Goal: Information Seeking & Learning: Check status

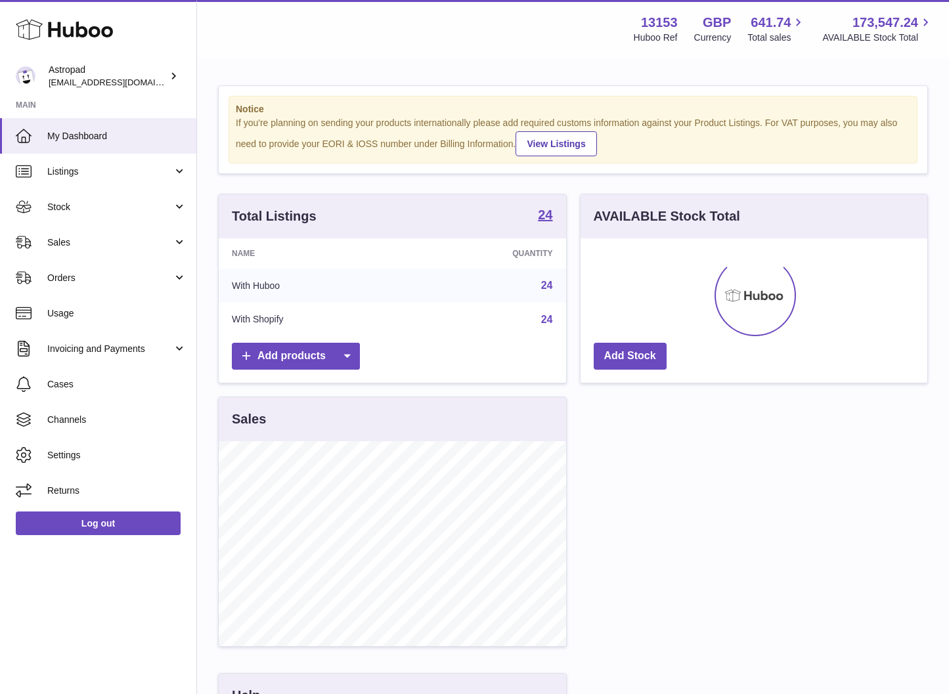
scroll to position [205, 347]
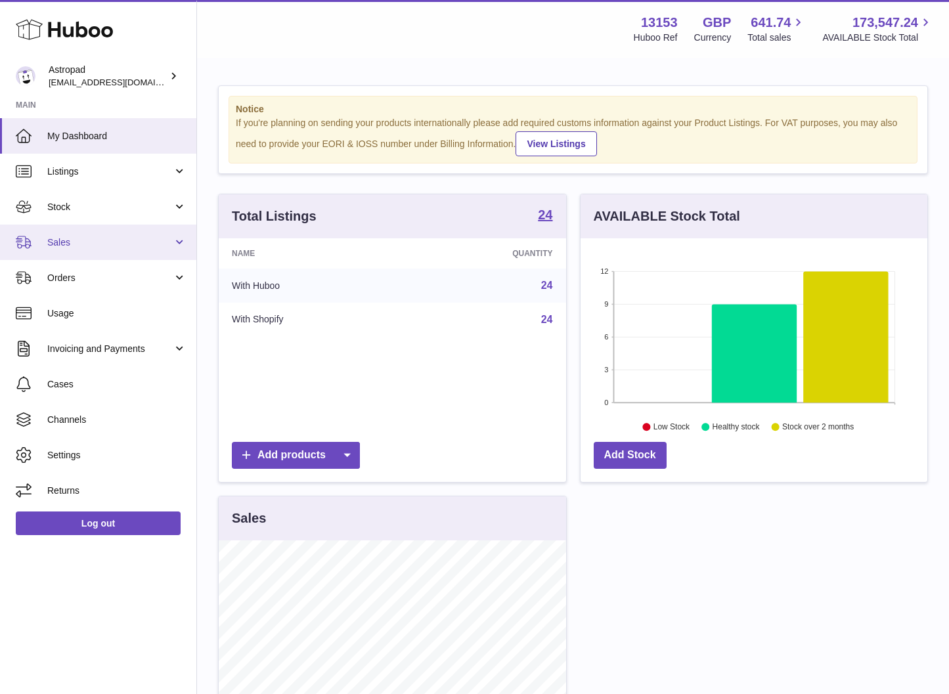
click at [62, 234] on link "Sales" at bounding box center [98, 242] width 196 height 35
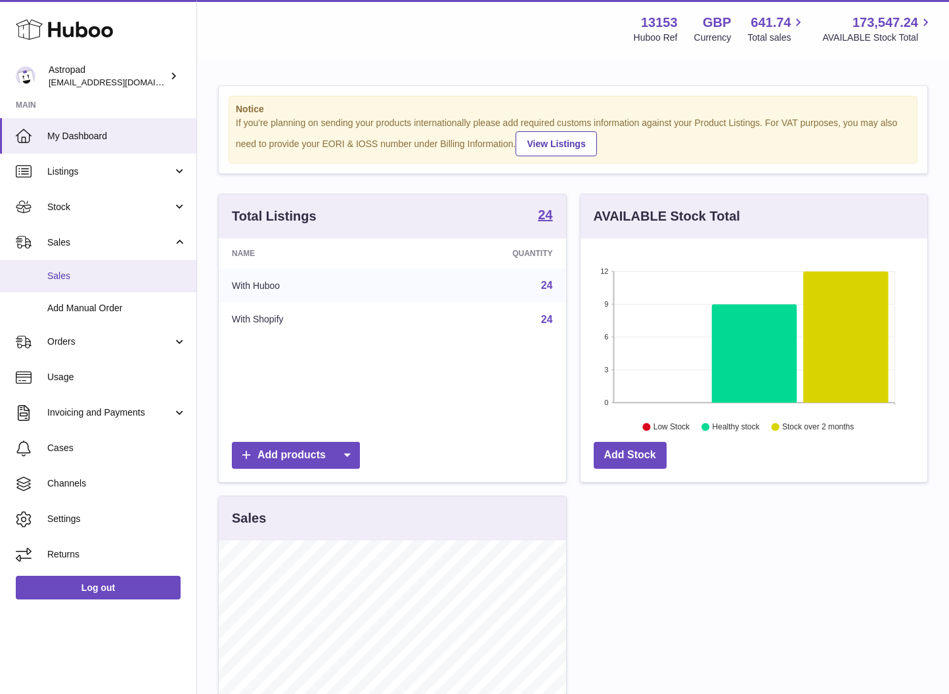
click at [73, 273] on span "Sales" at bounding box center [116, 276] width 139 height 12
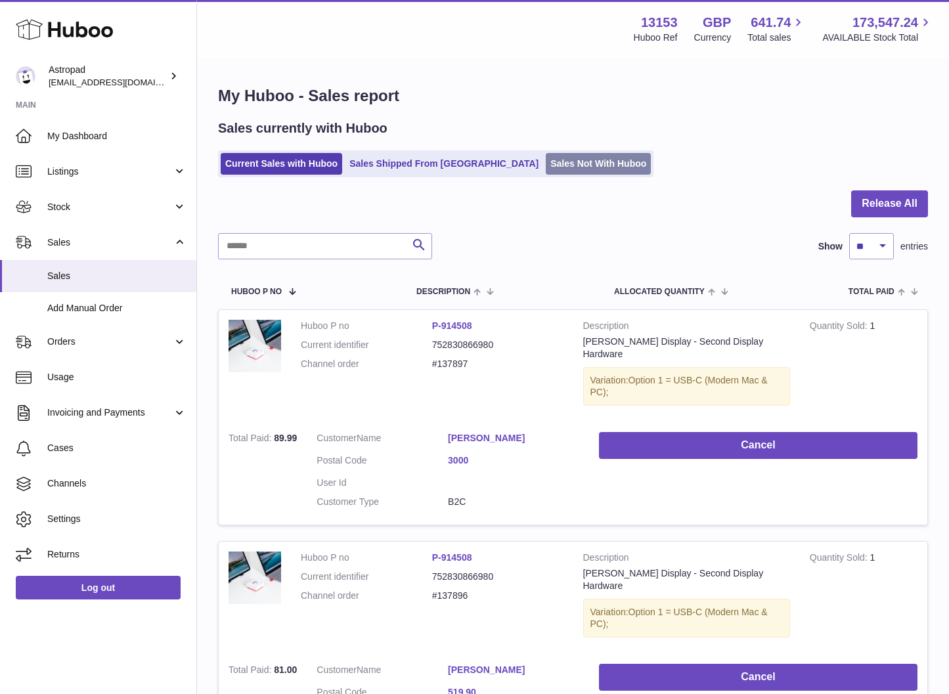
click at [546, 164] on link "Sales Not With Huboo" at bounding box center [598, 164] width 105 height 22
